Goal: Feedback & Contribution: Submit feedback/report problem

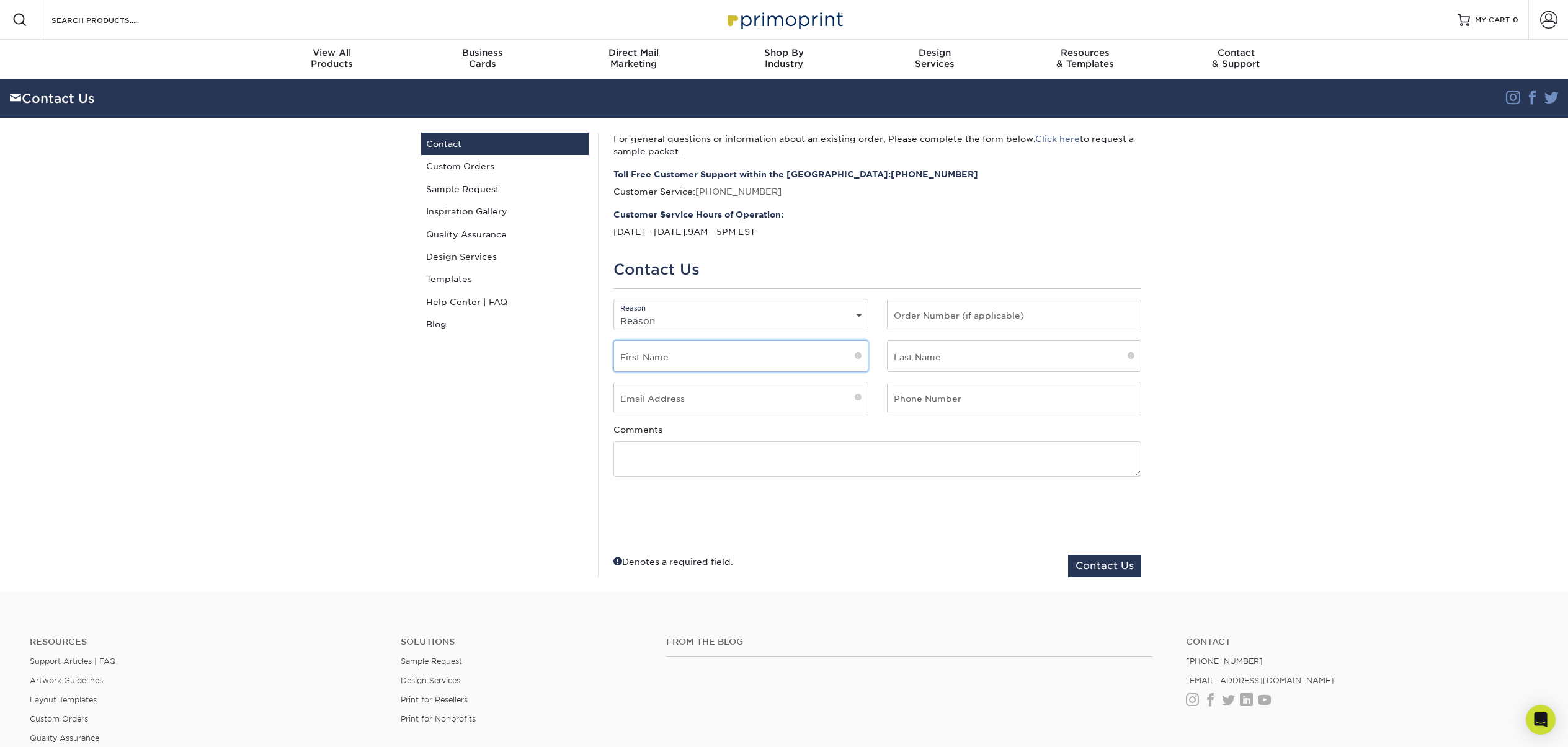
click at [739, 362] on input "text" at bounding box center [741, 356] width 254 height 30
click at [855, 316] on select "Reason General File Preparation Order Status Online Design Issue with your prin…" at bounding box center [741, 320] width 254 height 18
select select "General"
click at [614, 312] on select "Reason General File Preparation Order Status Online Design Issue with your prin…" at bounding box center [741, 320] width 254 height 18
click at [662, 358] on input "text" at bounding box center [741, 356] width 254 height 30
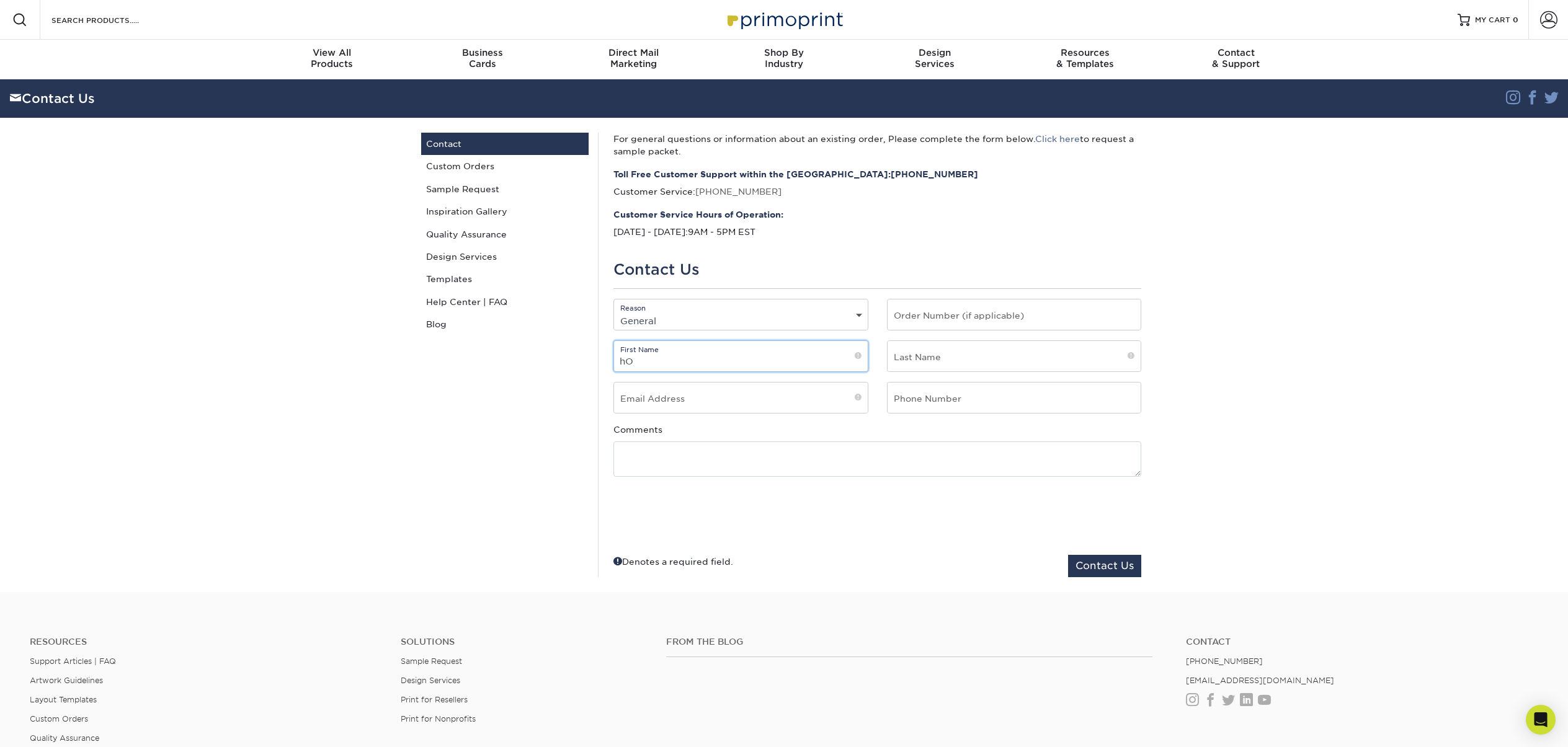
type input "h"
type input "Holly"
type input "Netz"
type input "hnetz@somt.org"
type input "406-315-4200"
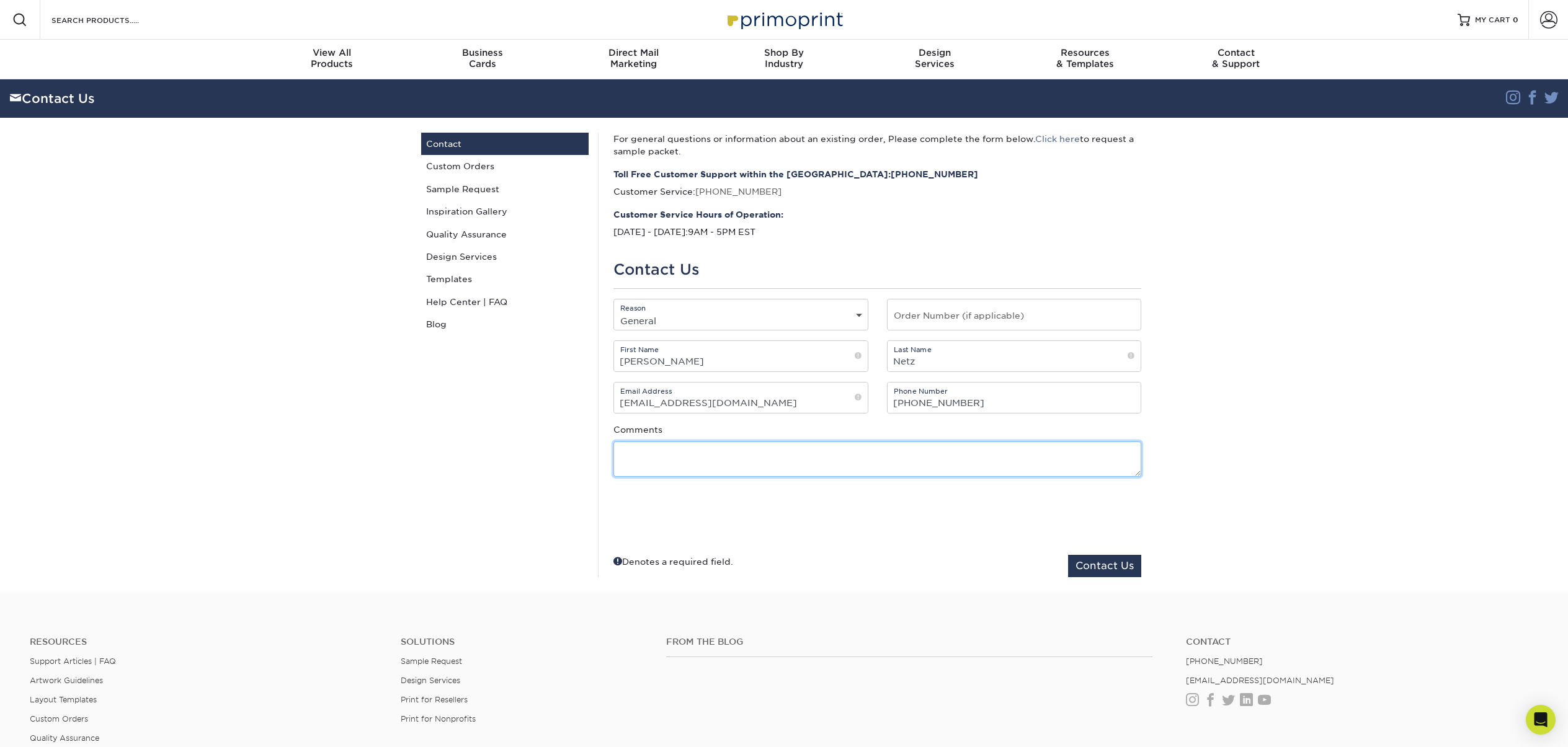
click at [636, 454] on textarea at bounding box center [877, 459] width 528 height 36
type textarea "I received an email that I needed to activate my account as a new user. The lin…"
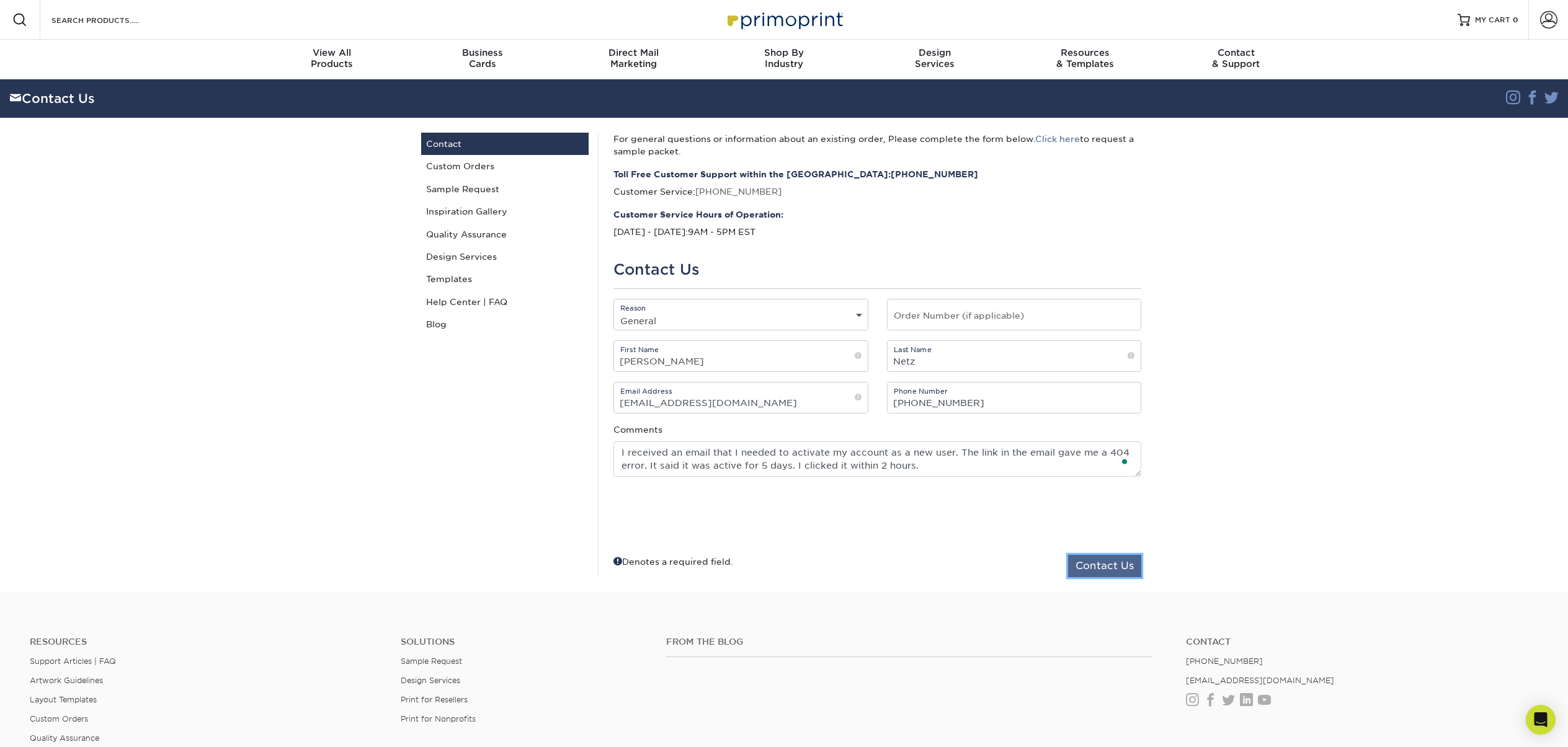
click at [1105, 571] on button "Contact Us" at bounding box center [1104, 565] width 73 height 22
